Goal: Task Accomplishment & Management: Use online tool/utility

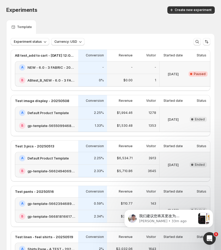
scroll to position [0, 37]
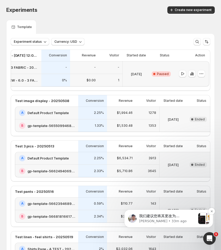
click at [186, 219] on p "[PERSON_NAME] • 33m ago" at bounding box center [167, 221] width 57 height 5
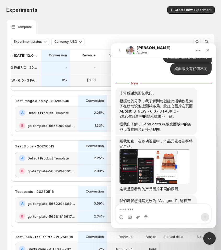
scroll to position [1813, 0]
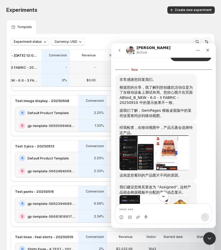
click at [165, 196] on icon "Scroll to bottom" at bounding box center [163, 196] width 5 height 5
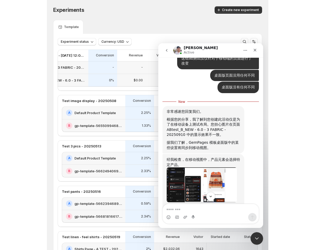
scroll to position [1860, 0]
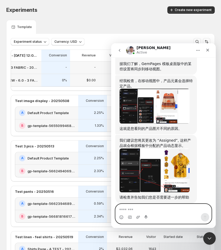
click at [154, 206] on textarea "Message…" at bounding box center [164, 208] width 96 height 9
type textarea "*"
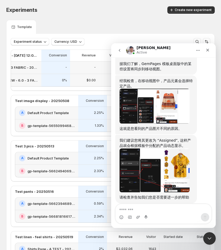
click at [101, 7] on div "Experiments Create new experiment" at bounding box center [110, 9] width 209 height 7
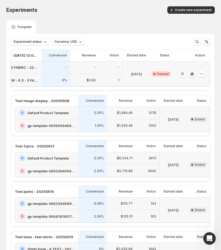
click at [109, 16] on div "Experiments. This page is ready Experiments Create new experiment" at bounding box center [110, 10] width 209 height 20
click at [183, 74] on icon "button" at bounding box center [182, 73] width 5 height 5
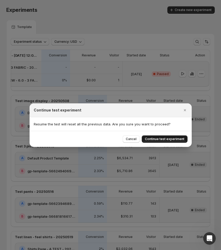
click at [169, 138] on span "Continue test experiment" at bounding box center [165, 139] width 40 height 4
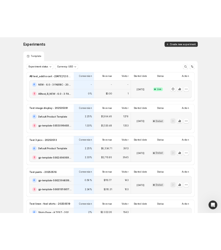
scroll to position [0, 0]
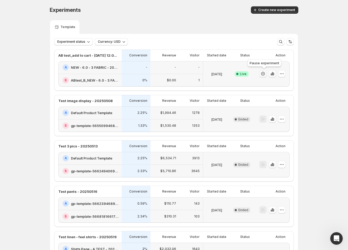
click at [221, 73] on icon "button" at bounding box center [263, 73] width 5 height 5
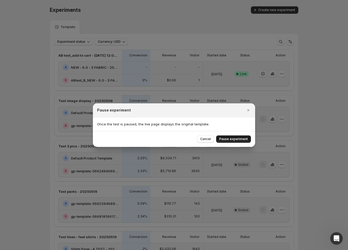
click at [221, 138] on span "Pause experiment" at bounding box center [234, 139] width 29 height 4
